Goal: Find specific page/section: Find specific page/section

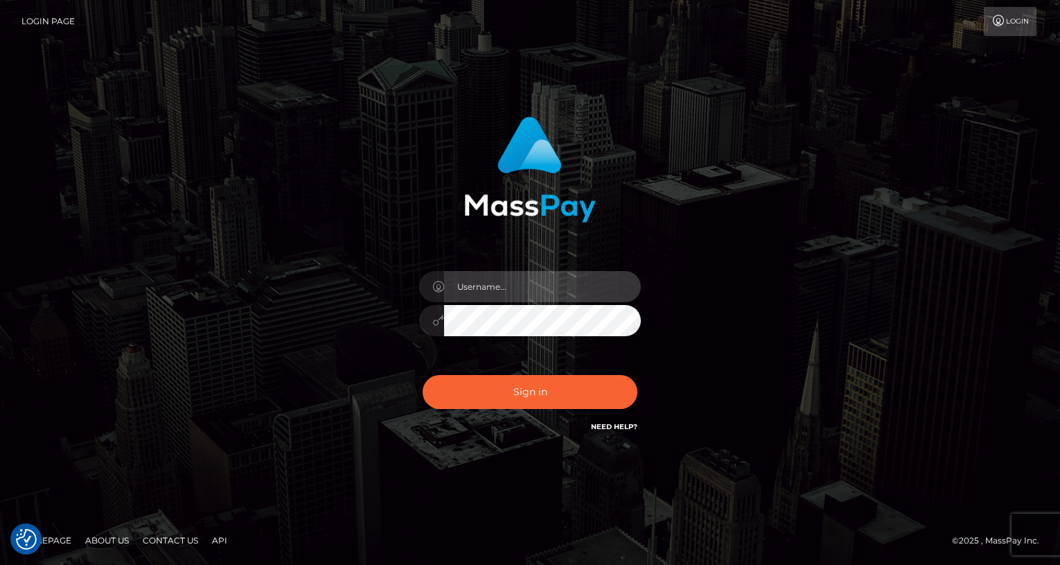
click at [529, 288] on input "text" at bounding box center [542, 286] width 197 height 31
type input "oli.fanvue"
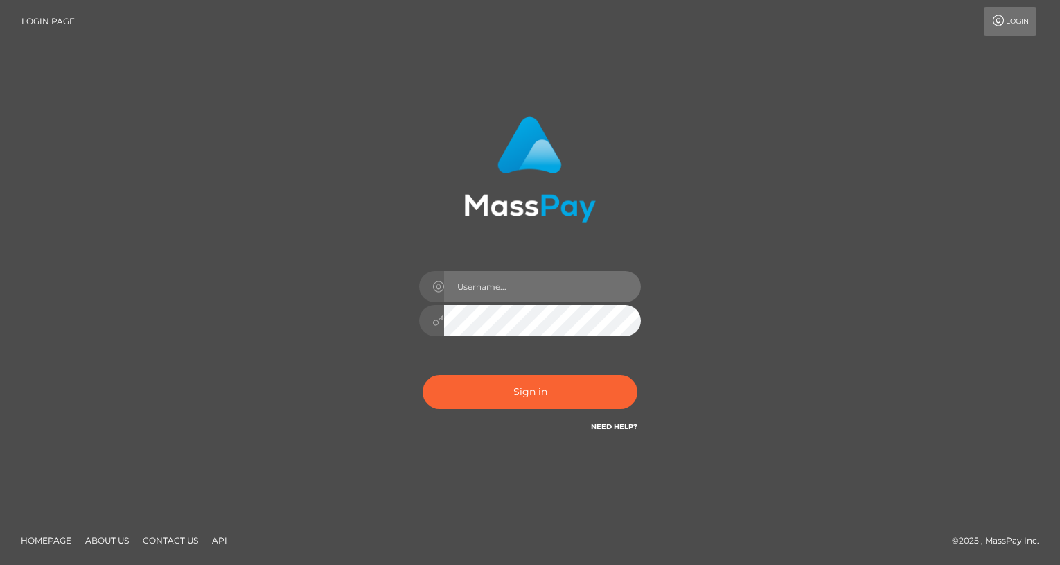
click at [537, 299] on input "text" at bounding box center [542, 286] width 197 height 31
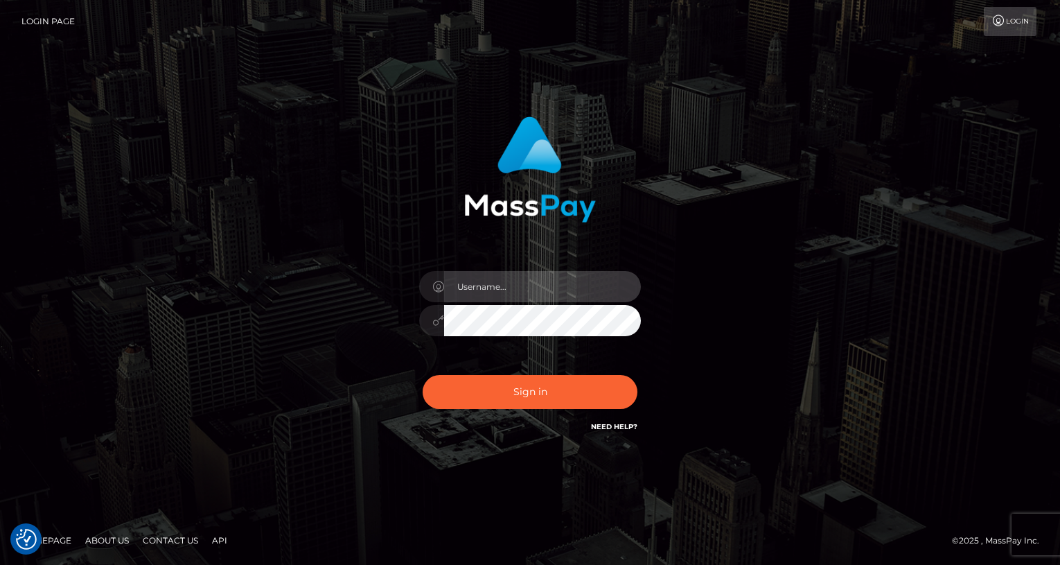
type input "oli.fanvue"
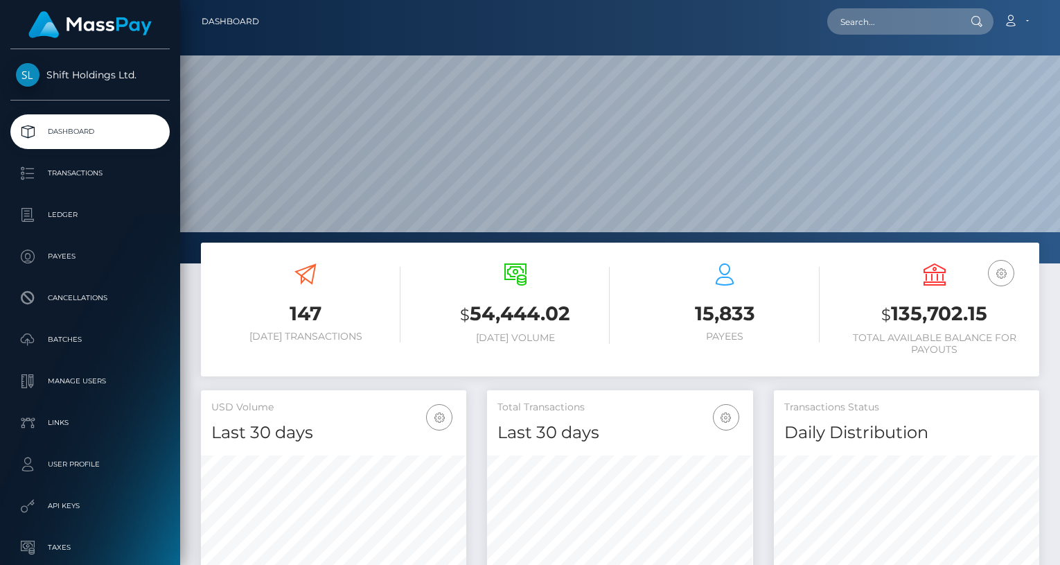
scroll to position [245, 265]
click at [896, 32] on input "text" at bounding box center [892, 21] width 130 height 26
paste input "cartikazukinagahira@gmail.com"
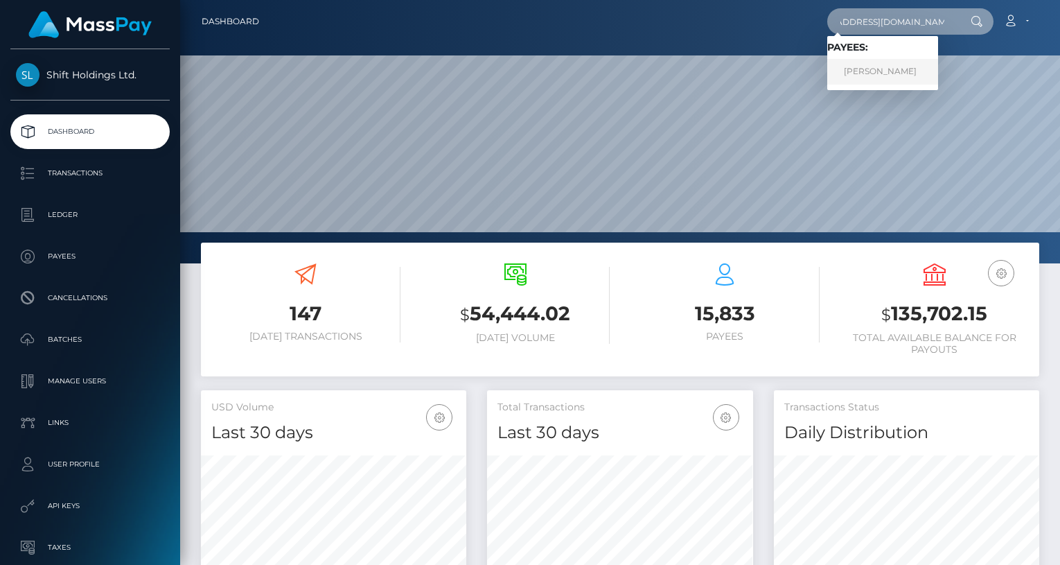
type input "cartikazukinagahira@gmail.com"
click at [890, 70] on link "KAZUKI NAGAHIRA" at bounding box center [882, 72] width 111 height 26
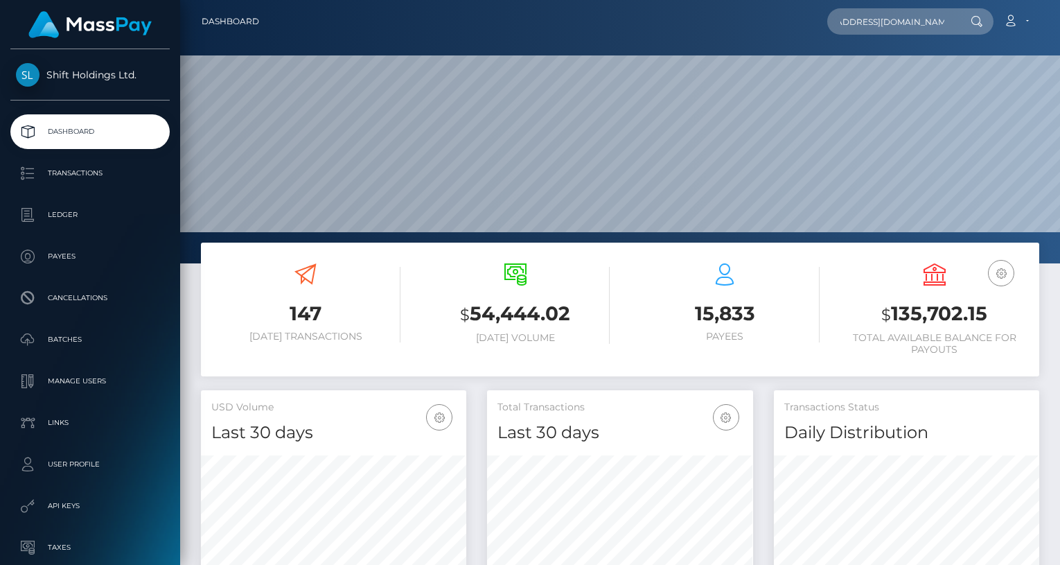
scroll to position [0, 0]
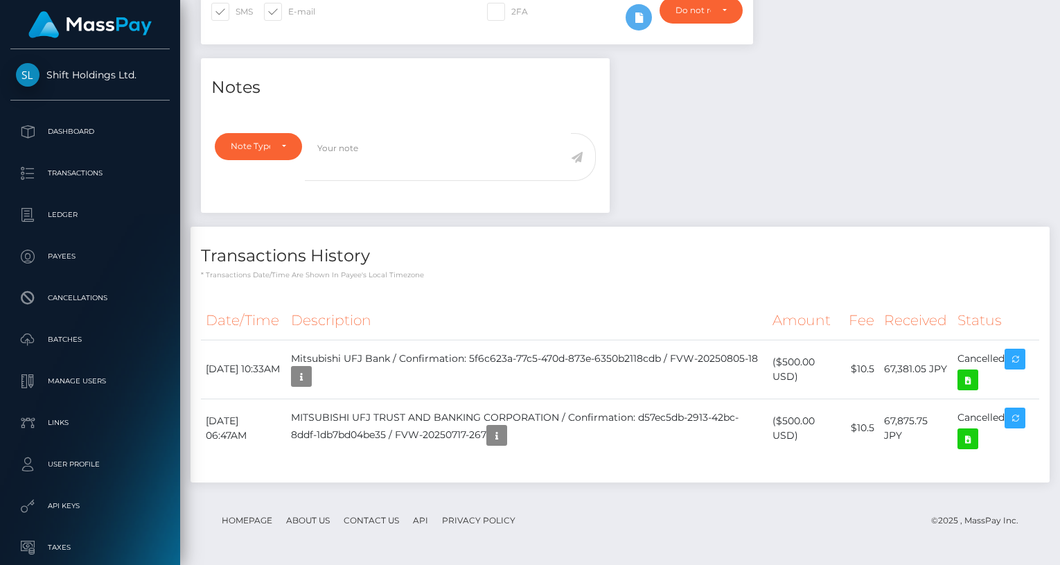
scroll to position [417, 0]
